Goal: Task Accomplishment & Management: Complete application form

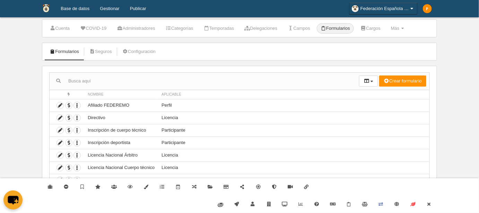
scroll to position [24, 0]
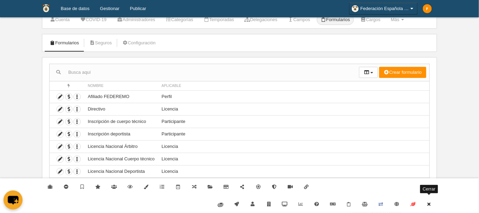
click at [429, 204] on icon at bounding box center [430, 204] width 6 height 5
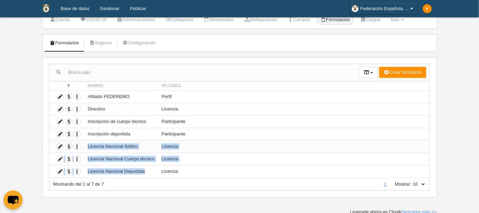
drag, startPoint x: 150, startPoint y: 171, endPoint x: 86, endPoint y: 146, distance: 69.1
click at [86, 146] on tbody "Duplicar formulario Borrar formulario Afiliado FEDEREMO Perfil Duplicar formula…" at bounding box center [240, 134] width 380 height 87
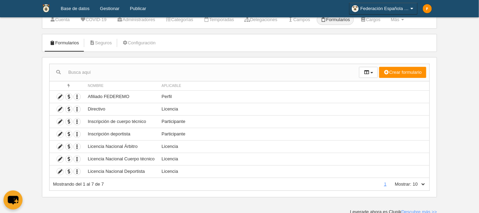
click at [125, 186] on div "Mostrando del 1 al 7 de 7 1 Mostrar: 10 25 50 100 500" at bounding box center [239, 184] width 381 height 13
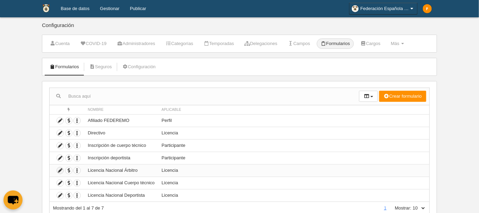
click at [61, 168] on icon at bounding box center [60, 171] width 7 height 7
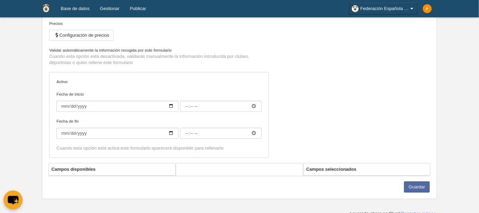
scroll to position [96, 0]
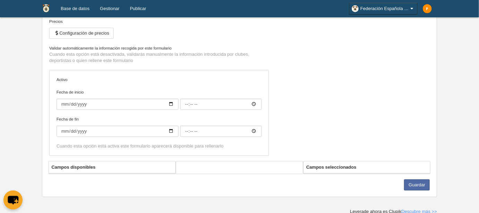
type input "Licencia Nacional Árbitro"
checkbox input "true"
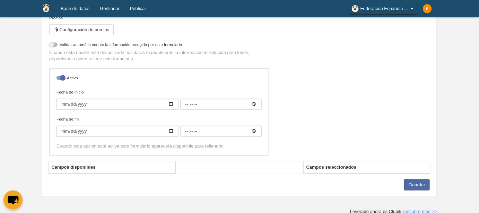
select select "selected"
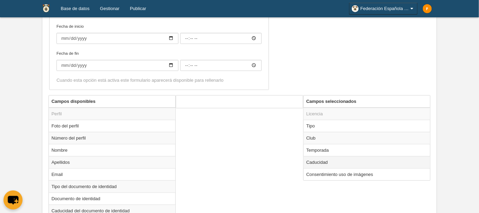
scroll to position [253, 0]
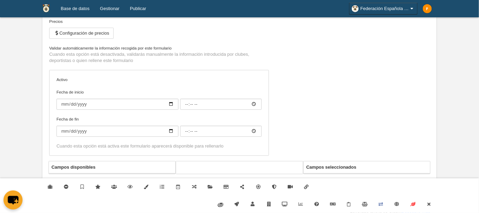
type input "Licencia Nacional Árbitro"
checkbox input "true"
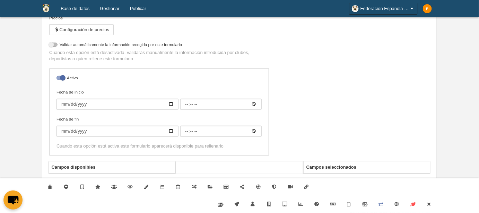
select select "selected"
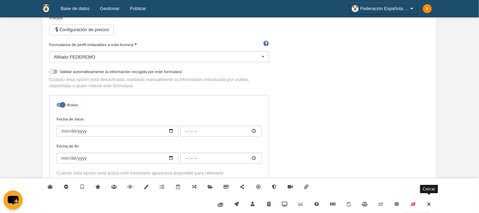
click at [430, 203] on icon at bounding box center [430, 204] width 6 height 5
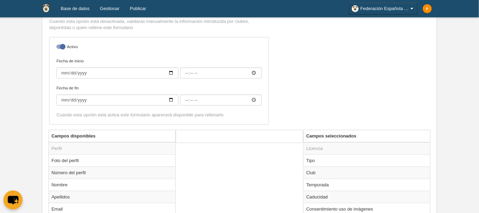
scroll to position [252, 0]
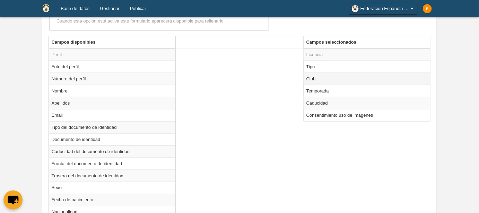
click at [335, 77] on td "Club" at bounding box center [367, 79] width 127 height 12
radio input "true"
select select
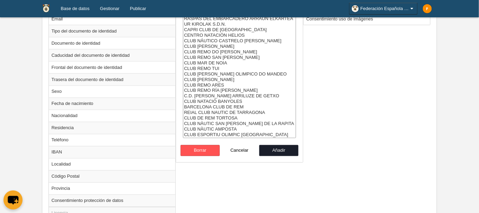
scroll to position [410, 0]
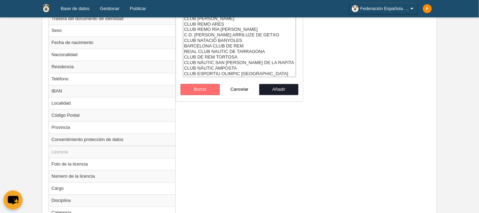
click at [207, 91] on button "Borrar" at bounding box center [201, 89] width 40 height 11
radio input "false"
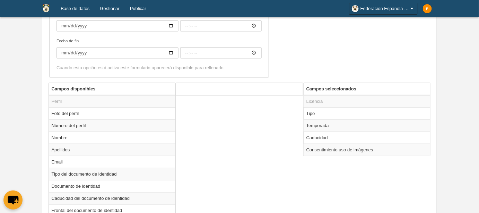
scroll to position [189, 0]
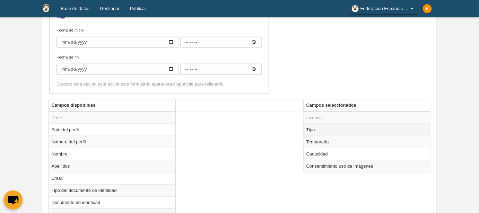
click at [320, 129] on td "Tipo" at bounding box center [367, 130] width 127 height 12
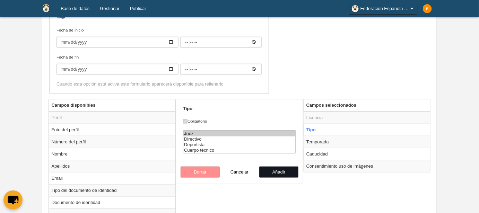
click at [291, 168] on button "Añadir" at bounding box center [279, 172] width 40 height 11
radio input "false"
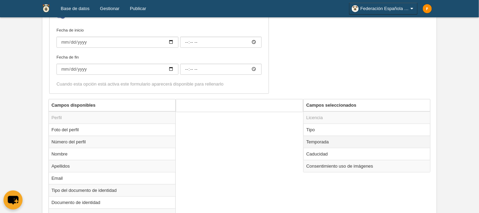
click at [321, 144] on td "Temporada" at bounding box center [367, 142] width 127 height 12
radio input "true"
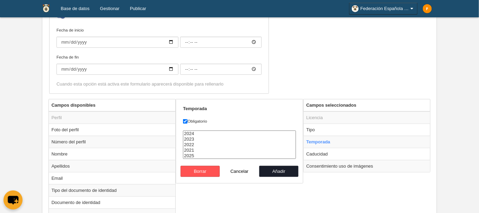
select select "8149"
click at [194, 155] on option "2025" at bounding box center [239, 156] width 112 height 6
click at [277, 170] on button "Añadir" at bounding box center [279, 171] width 40 height 11
radio input "false"
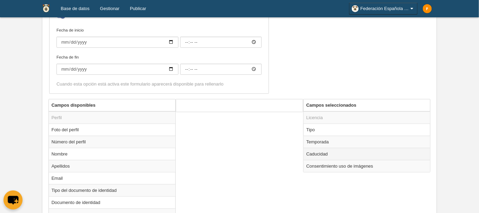
click at [320, 155] on td "Caducidad" at bounding box center [367, 154] width 127 height 12
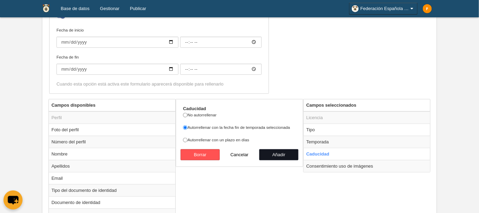
click at [277, 153] on button "Añadir" at bounding box center [279, 154] width 40 height 11
radio input "false"
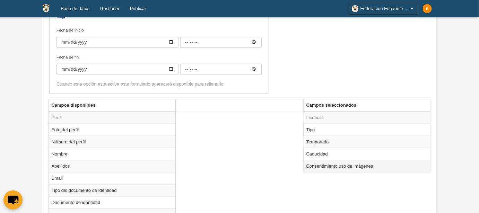
click at [327, 166] on td "Consentimiento uso de imágenes" at bounding box center [367, 166] width 127 height 12
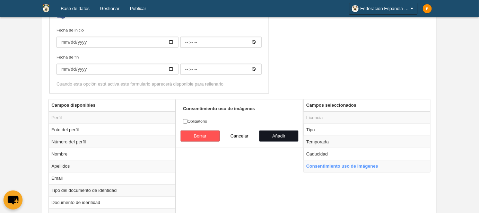
click at [286, 133] on button "Añadir" at bounding box center [279, 136] width 40 height 11
radio input "false"
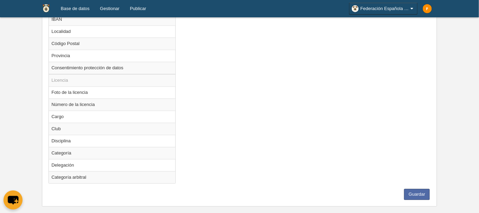
scroll to position [488, 0]
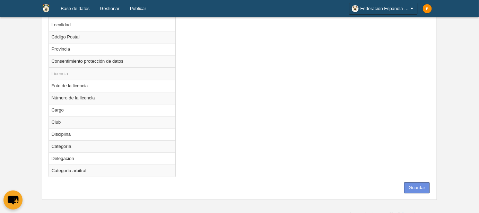
click at [413, 183] on button "Guardar" at bounding box center [417, 187] width 26 height 11
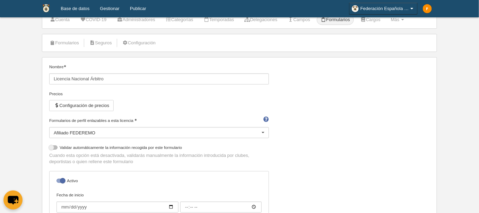
scroll to position [0, 0]
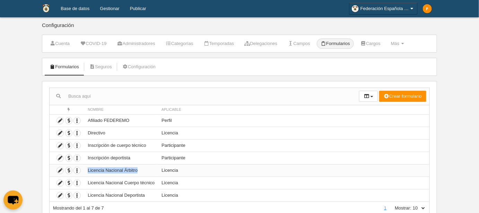
drag, startPoint x: 138, startPoint y: 170, endPoint x: 83, endPoint y: 172, distance: 54.8
click at [83, 172] on tr "Duplicar formulario Borrar formulario Licencia Nacional Árbitro Licencia" at bounding box center [240, 170] width 380 height 12
click at [271, 56] on div "Cuenta COVID-19 Administradores Categorías Temporadas Delegaciones Campos Formu…" at bounding box center [239, 128] width 395 height 187
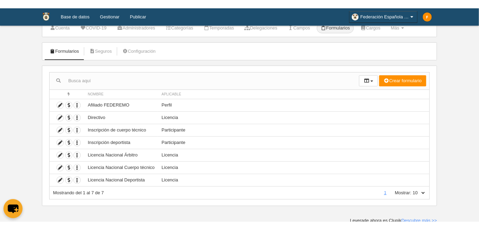
scroll to position [8, 0]
